Goal: Transaction & Acquisition: Book appointment/travel/reservation

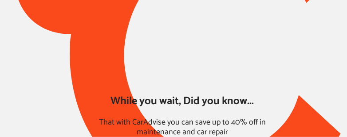
type input "*****"
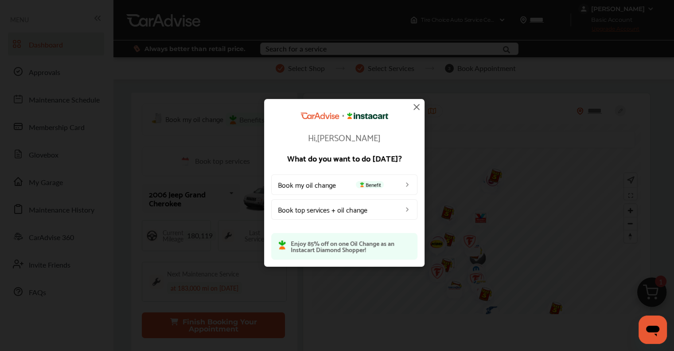
click at [417, 104] on img at bounding box center [416, 107] width 11 height 11
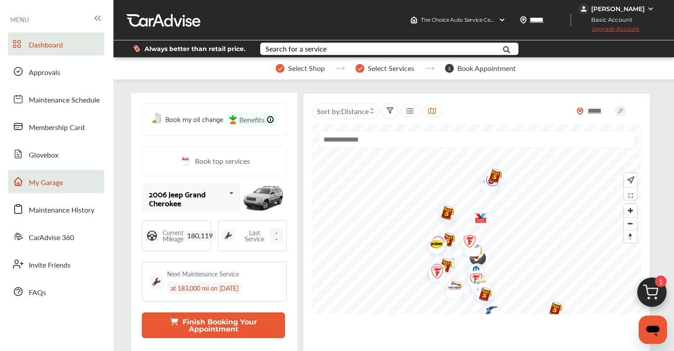
click at [43, 186] on span "My Garage" at bounding box center [46, 183] width 34 height 12
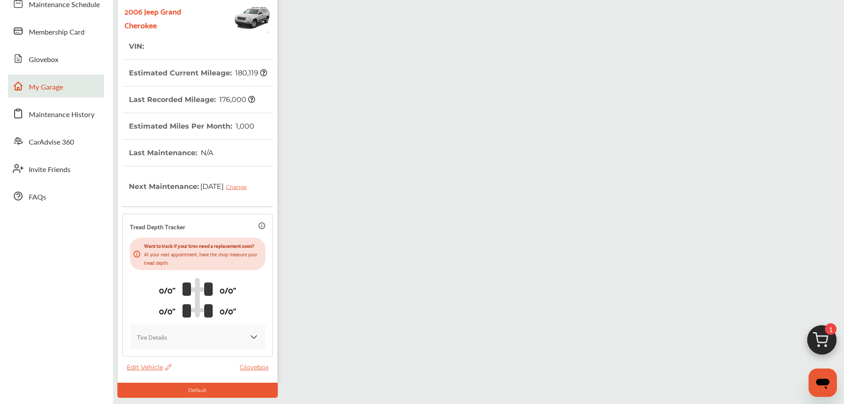
scroll to position [156, 0]
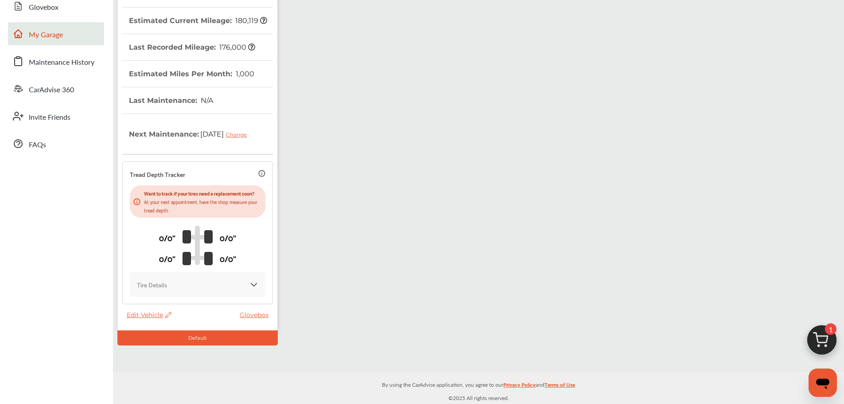
click at [133, 318] on span "Edit Vehicle" at bounding box center [149, 315] width 45 height 8
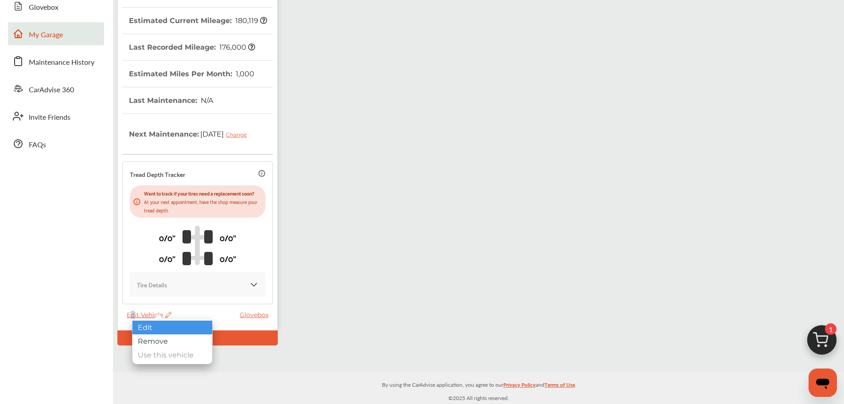
click at [180, 330] on div "Edit" at bounding box center [173, 327] width 80 height 14
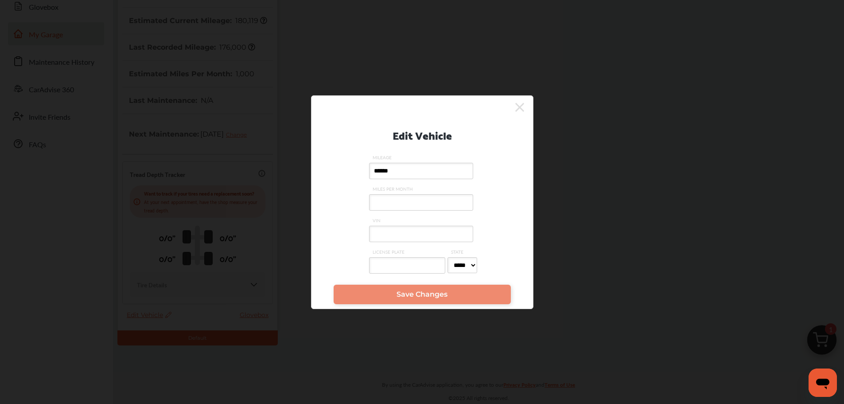
click at [413, 236] on input "VIN" at bounding box center [421, 234] width 104 height 16
paste input "**********"
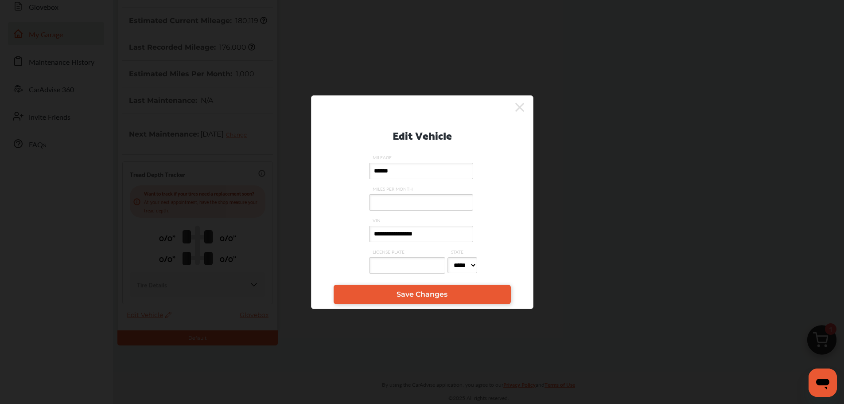
type input "**********"
click at [466, 291] on link "Save Changes" at bounding box center [422, 295] width 177 height 20
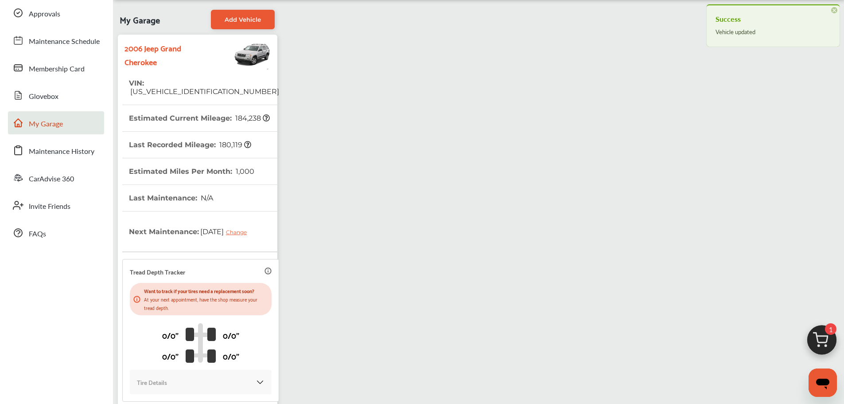
scroll to position [0, 0]
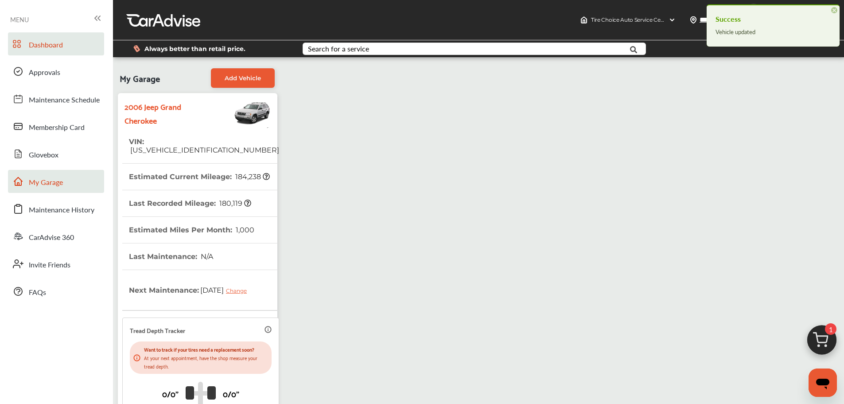
drag, startPoint x: 65, startPoint y: 53, endPoint x: 62, endPoint y: 42, distance: 11.0
click at [65, 52] on link "Dashboard" at bounding box center [56, 43] width 96 height 23
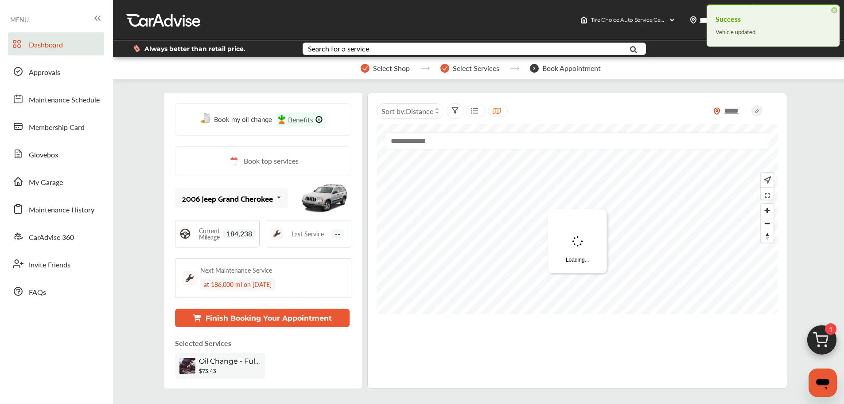
click at [829, 348] on img at bounding box center [822, 342] width 43 height 43
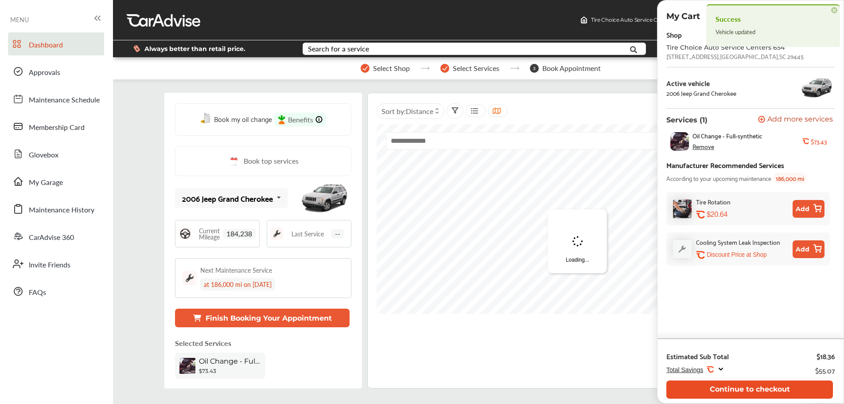
click at [784, 393] on button "Continue to checkout" at bounding box center [750, 389] width 167 height 18
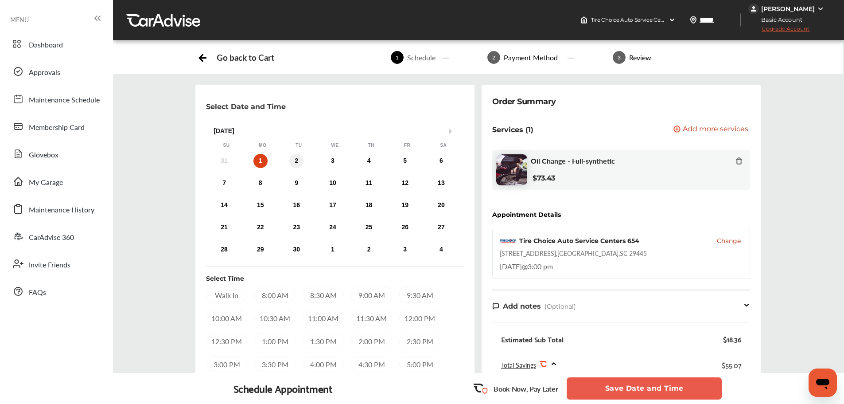
click at [298, 157] on div "2" at bounding box center [296, 161] width 14 height 14
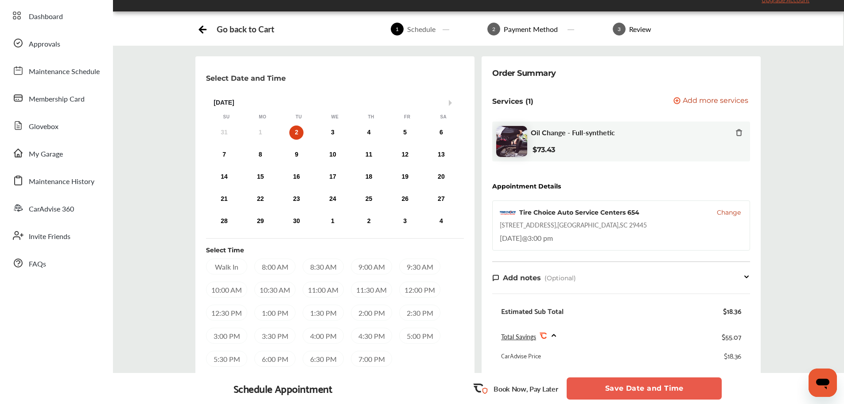
scroll to position [133, 0]
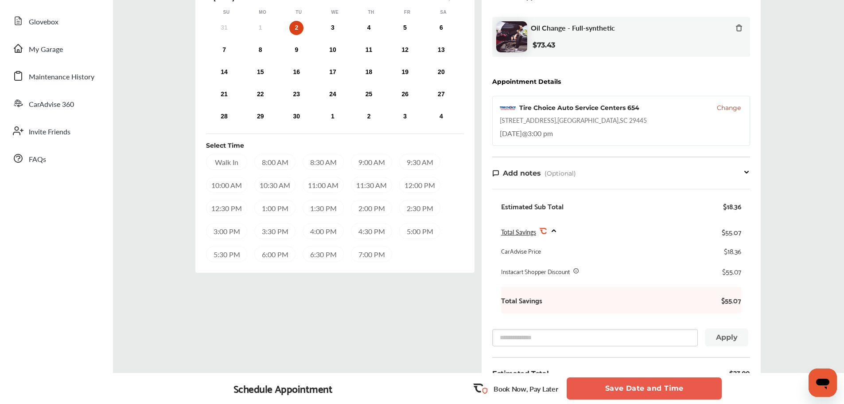
click at [238, 236] on div "3:00 PM" at bounding box center [226, 231] width 41 height 16
click at [645, 394] on button "Save Date and Time" at bounding box center [644, 388] width 155 height 22
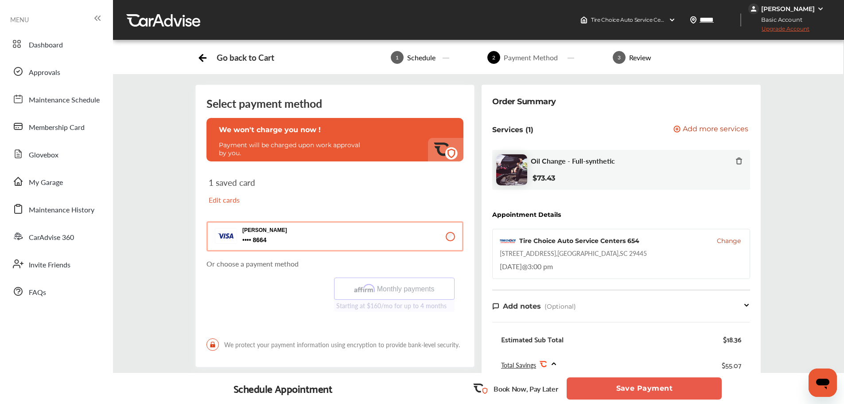
click at [816, 7] on div "[PERSON_NAME]" at bounding box center [788, 9] width 78 height 11
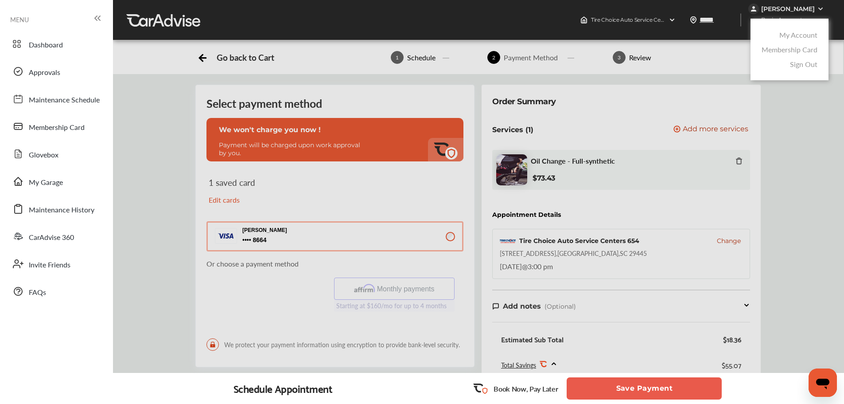
click at [798, 31] on link "My Account" at bounding box center [799, 35] width 38 height 10
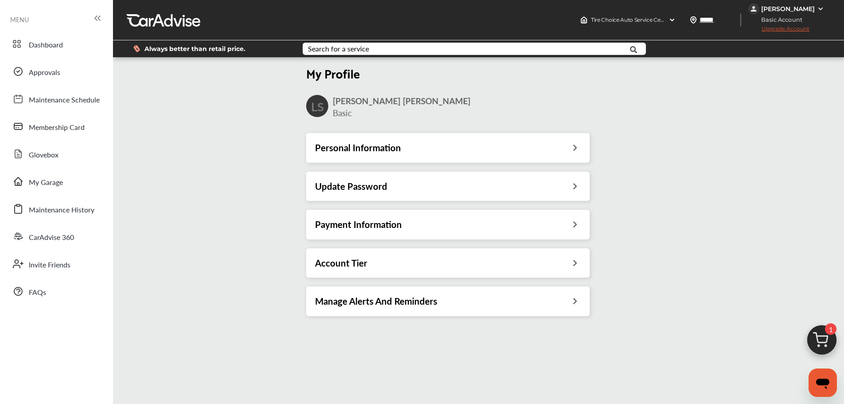
click at [354, 227] on h3 "Payment Information" at bounding box center [358, 225] width 87 height 12
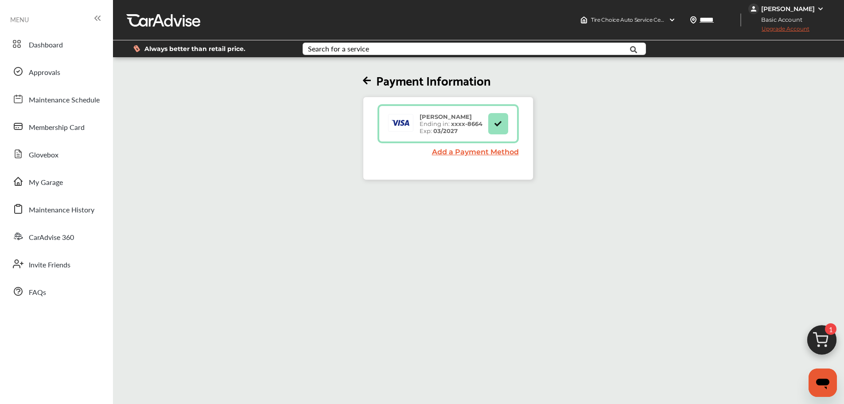
click at [504, 153] on link "Add a Payment Method" at bounding box center [475, 152] width 87 height 8
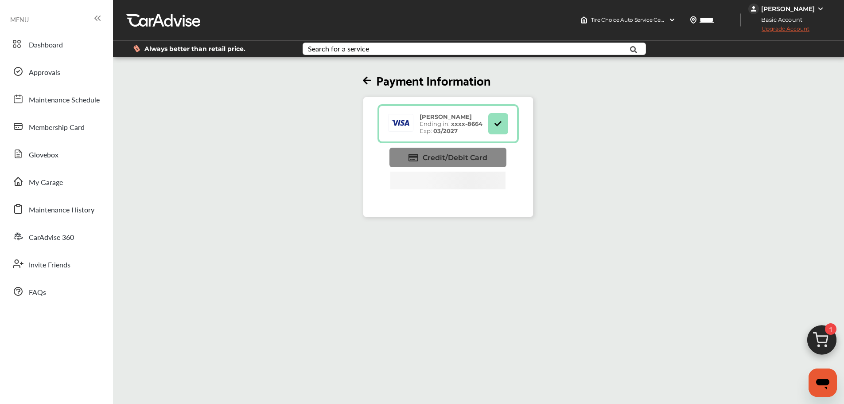
click at [412, 157] on icon at bounding box center [413, 158] width 9 height 8
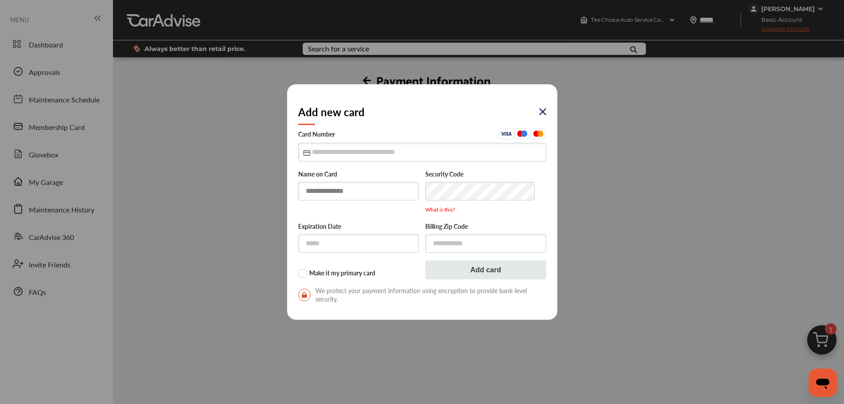
click at [336, 189] on input "text" at bounding box center [358, 191] width 121 height 18
type input "*"
type input "**********"
click at [317, 153] on input "text" at bounding box center [422, 152] width 248 height 18
type input "**********"
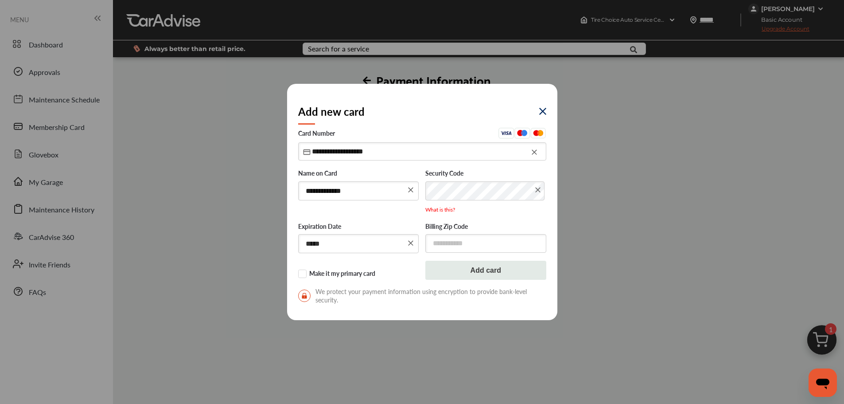
type input "*****"
click at [360, 272] on label "Make it my primary card" at bounding box center [358, 273] width 121 height 9
click at [504, 273] on button "Add card" at bounding box center [486, 270] width 121 height 19
drag, startPoint x: 462, startPoint y: 243, endPoint x: 429, endPoint y: 246, distance: 33.3
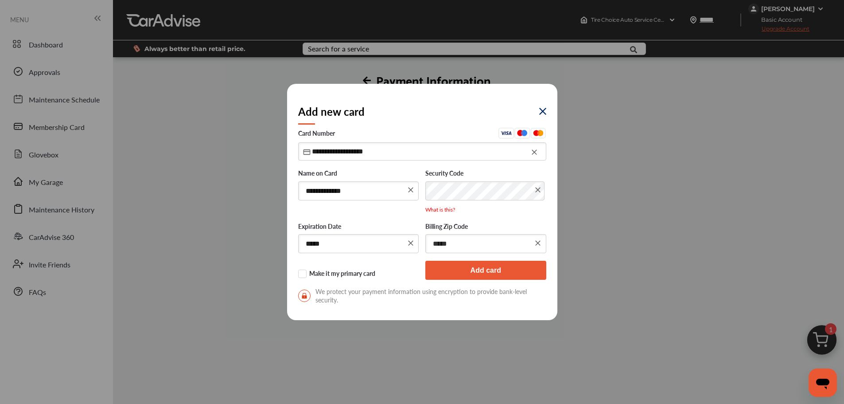
click at [429, 246] on input "*****" at bounding box center [486, 243] width 121 height 19
type input "*****"
click at [480, 264] on button "Add card" at bounding box center [486, 270] width 121 height 19
click at [461, 246] on input "*****" at bounding box center [486, 243] width 121 height 19
click at [478, 245] on input "*****" at bounding box center [486, 243] width 121 height 19
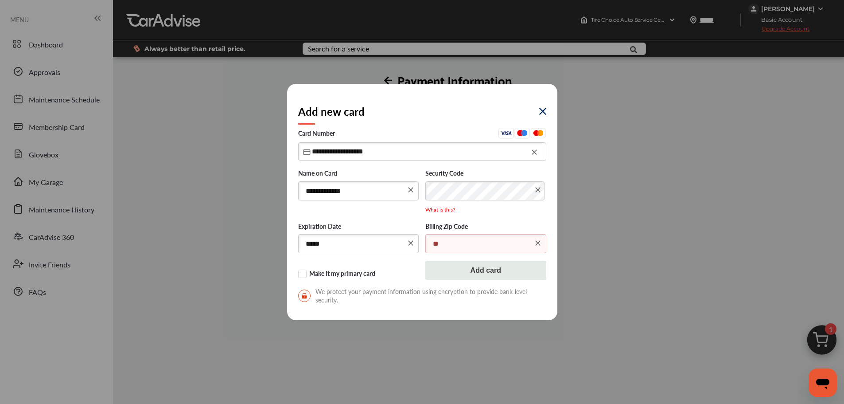
type input "*"
type input "*****"
click at [475, 269] on button "Add card" at bounding box center [486, 270] width 121 height 19
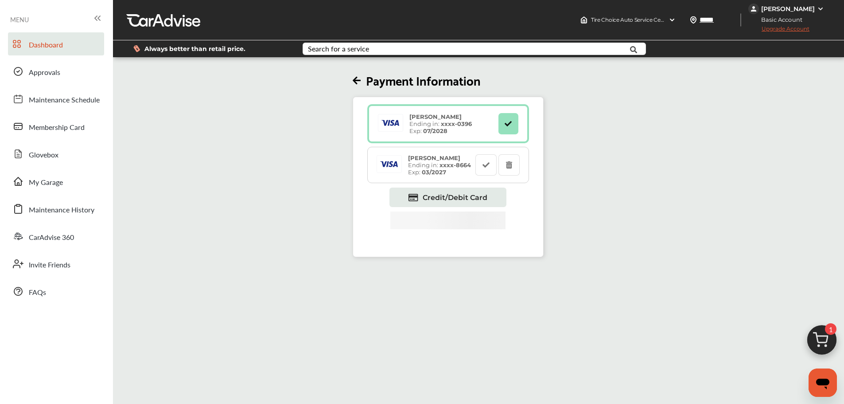
click at [45, 39] on span "Dashboard" at bounding box center [46, 45] width 34 height 12
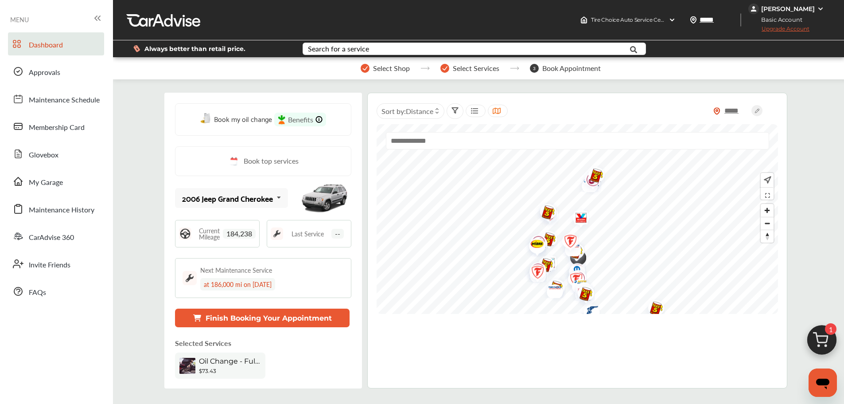
click at [832, 340] on img at bounding box center [822, 342] width 43 height 43
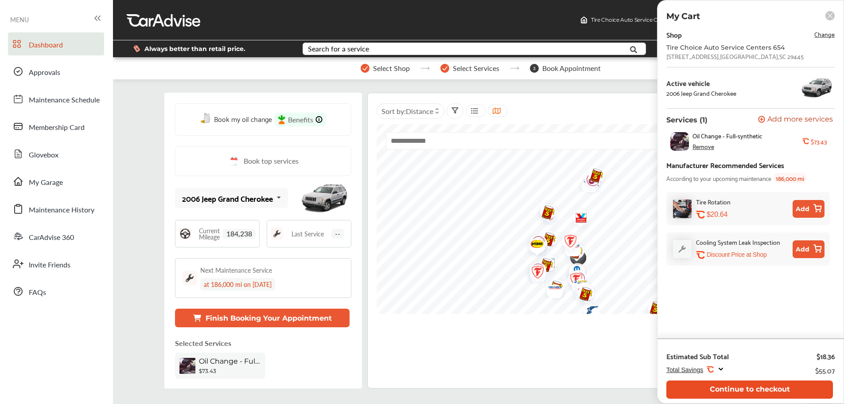
click at [783, 397] on button "Continue to checkout" at bounding box center [750, 389] width 167 height 18
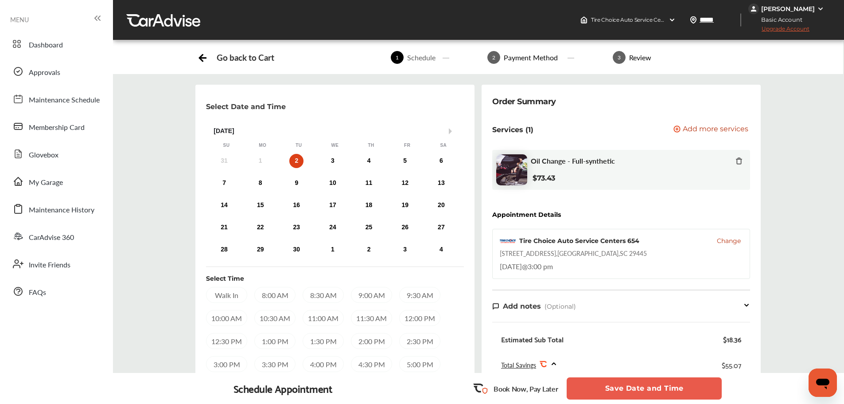
click at [294, 162] on div "2" at bounding box center [296, 161] width 14 height 14
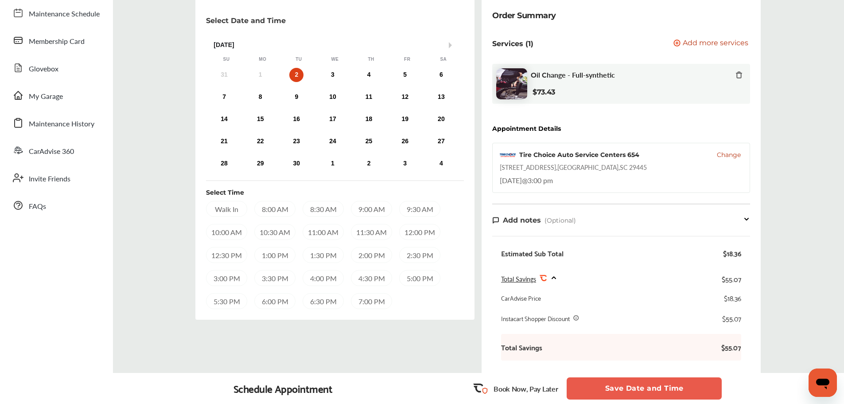
scroll to position [259, 0]
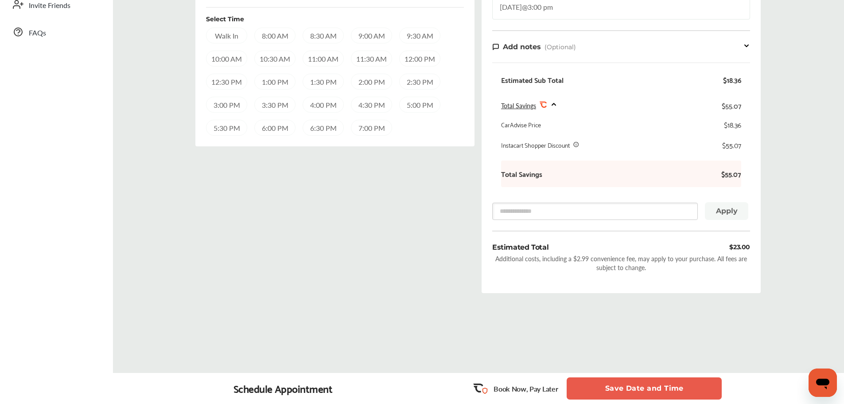
click at [209, 113] on div "Walk In 8:00 AM 8:30 AM 9:00 AM 9:30 AM 10:00 AM 10:30 AM 11:00 AM 11:30 AM 12:…" at bounding box center [335, 81] width 258 height 108
click at [220, 106] on div "3:00 PM" at bounding box center [226, 105] width 41 height 16
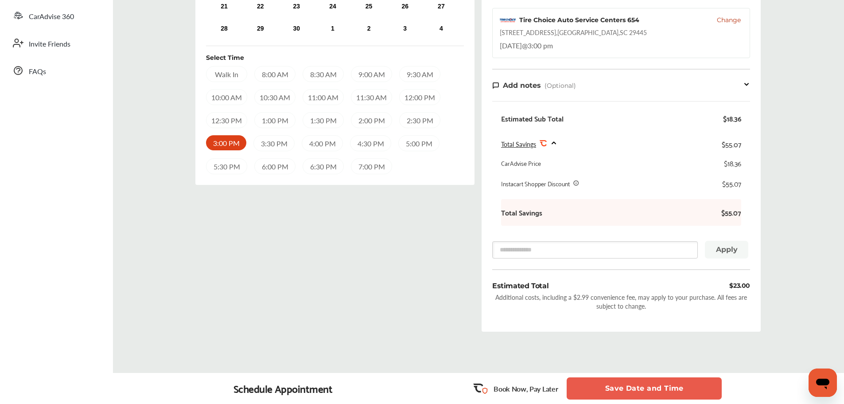
scroll to position [222, 0]
click at [666, 390] on button "Save Date and Time" at bounding box center [644, 388] width 155 height 22
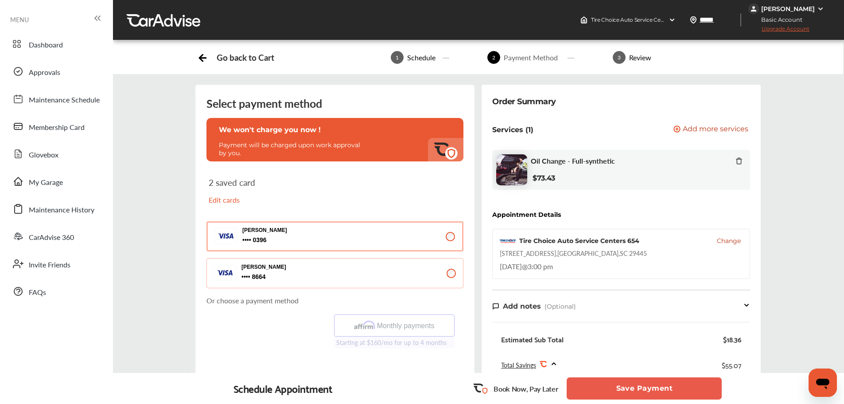
click at [648, 384] on button "Save Payment" at bounding box center [644, 388] width 155 height 22
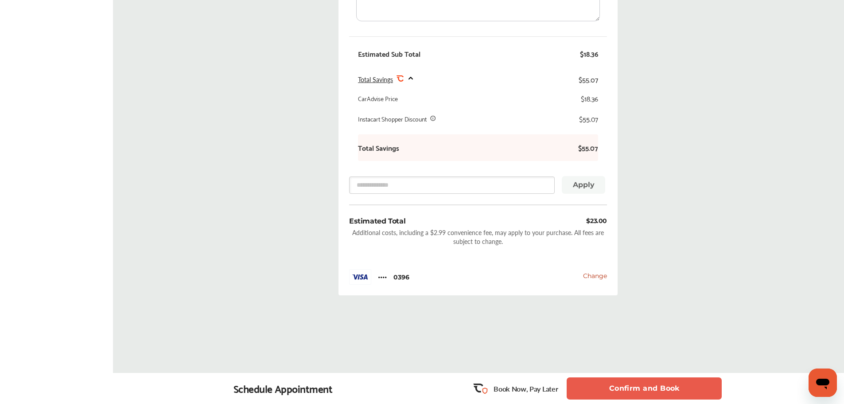
scroll to position [360, 0]
click at [647, 383] on button "Confirm and Book" at bounding box center [644, 388] width 155 height 22
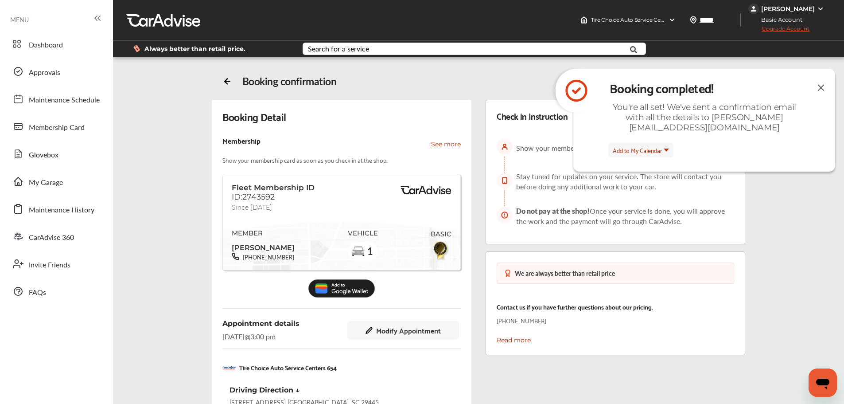
click at [377, 192] on div "Fleet Membership ID ID:2743592 Since [DATE] MEMBER [PERSON_NAME] [PHONE_NUMBER]…" at bounding box center [342, 222] width 238 height 97
click at [817, 87] on img at bounding box center [821, 87] width 11 height 11
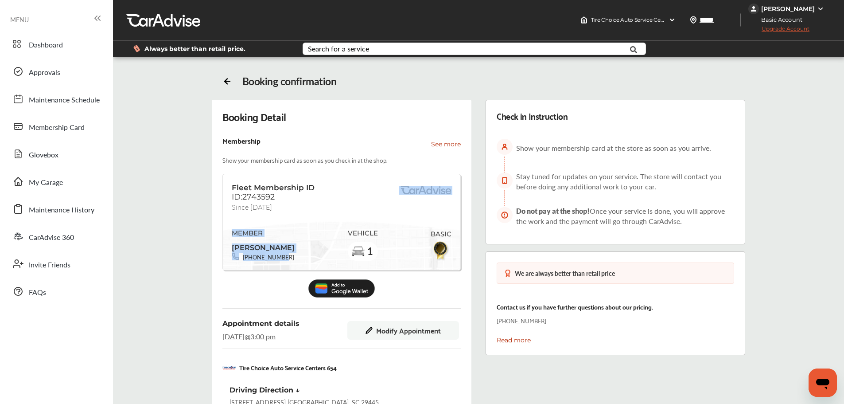
click at [819, 7] on img at bounding box center [820, 8] width 7 height 7
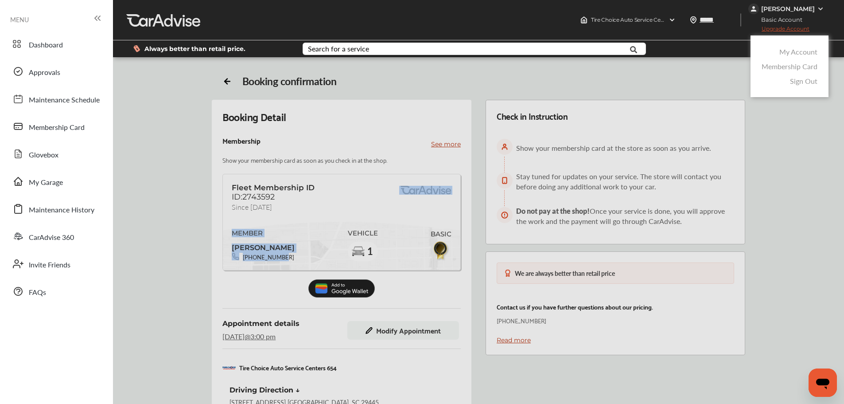
drag, startPoint x: 787, startPoint y: 65, endPoint x: 773, endPoint y: 58, distance: 15.9
click at [787, 65] on link "Membership Card" at bounding box center [790, 66] width 56 height 10
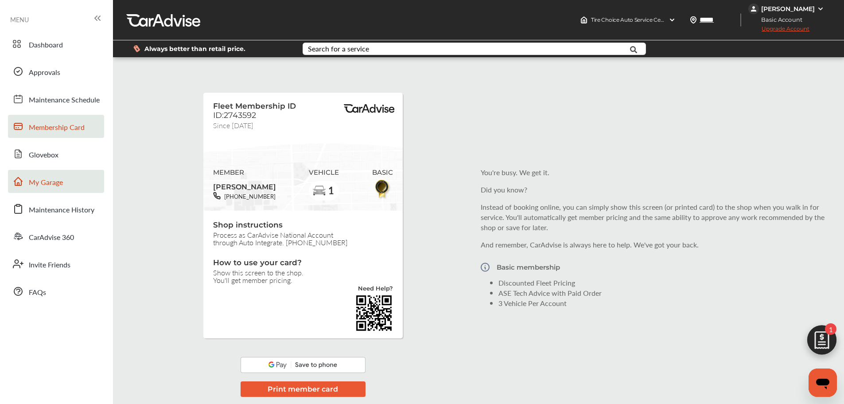
scroll to position [127, 0]
click at [232, 276] on span "You'll get member pricing." at bounding box center [303, 280] width 180 height 8
